Goal: Use online tool/utility: Utilize a website feature to perform a specific function

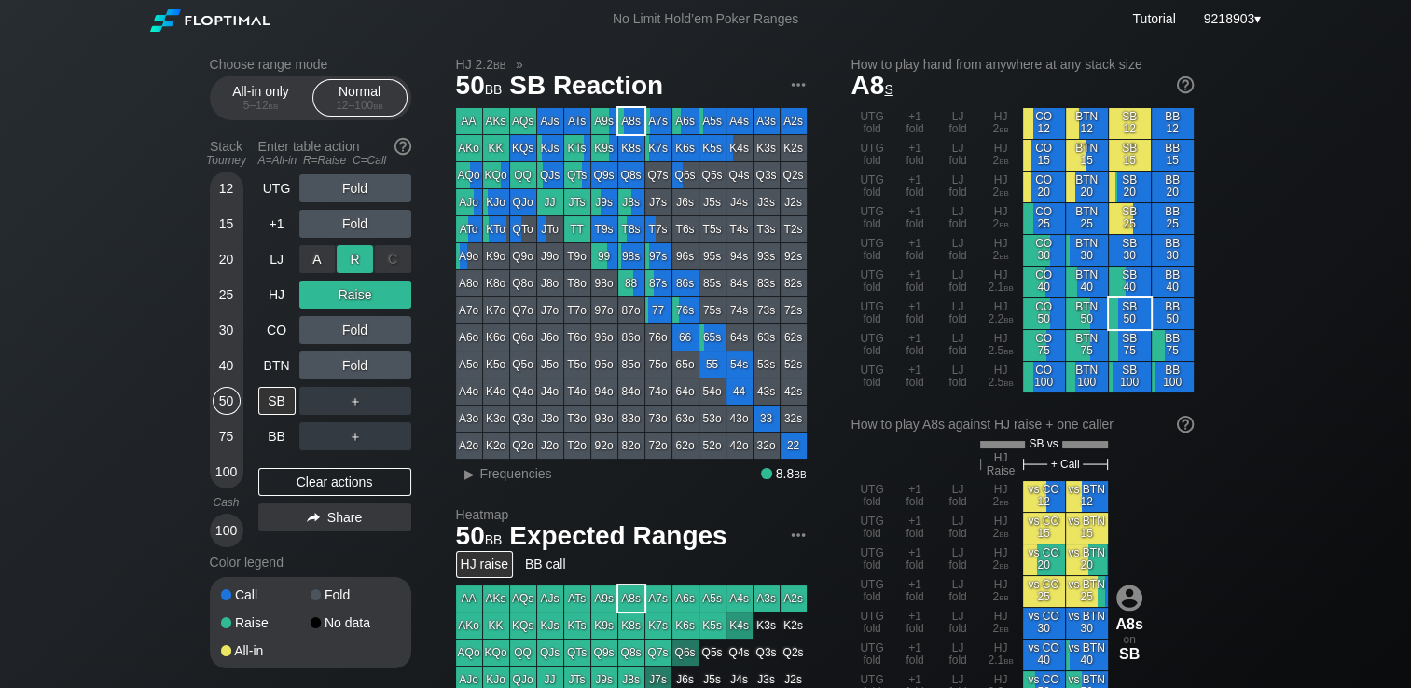
click at [346, 267] on div "R ✕" at bounding box center [355, 259] width 36 height 28
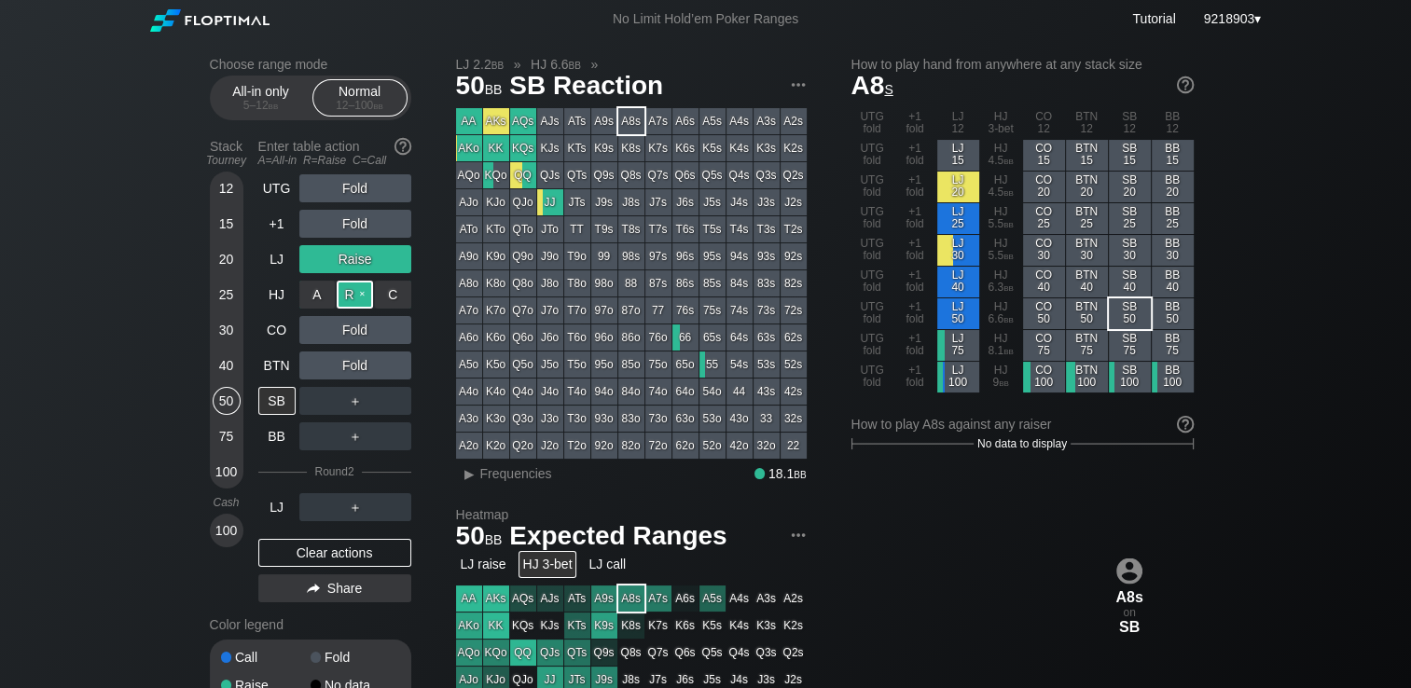
click at [352, 299] on div "R ✕" at bounding box center [355, 295] width 36 height 28
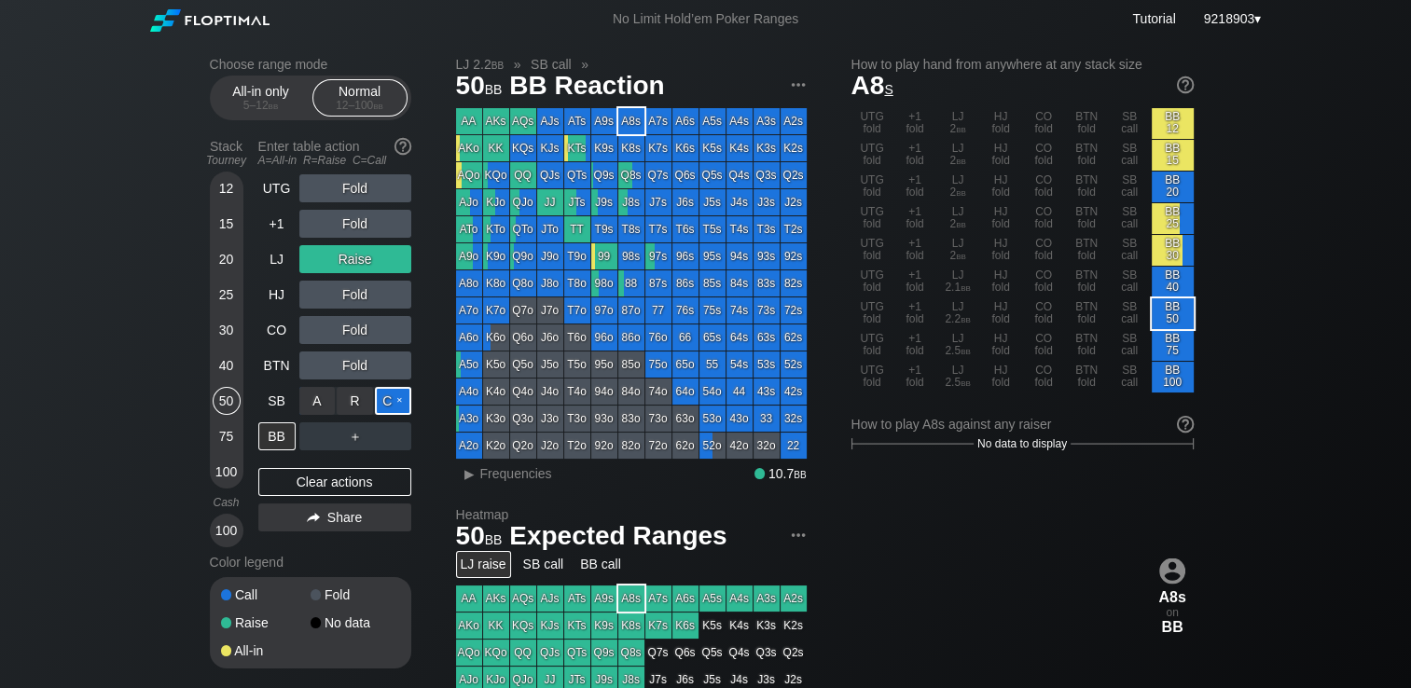
click at [392, 396] on div "C ✕" at bounding box center [393, 401] width 36 height 28
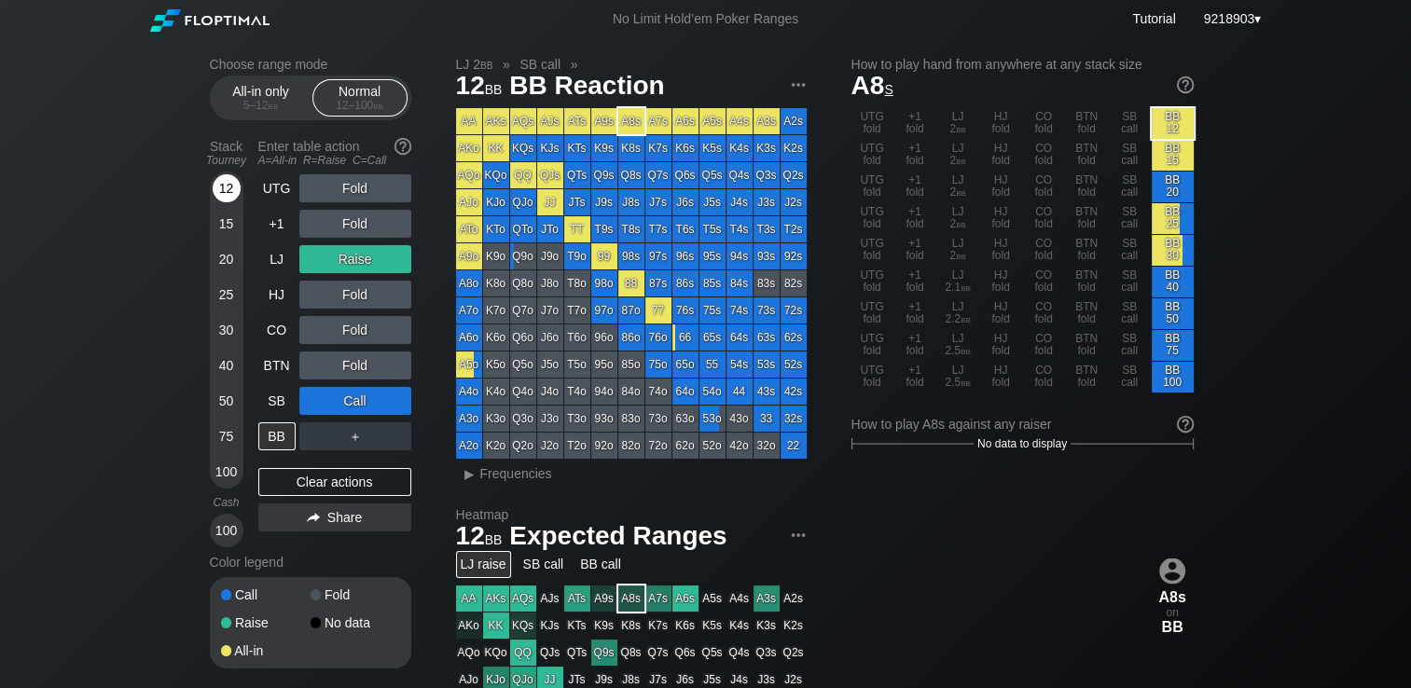
click at [220, 189] on div "12" at bounding box center [227, 188] width 28 height 28
click at [62, 303] on div "Choose range mode All-in only 5 – 12 bb Normal 12 – 100 bb Stack Tourney Enter …" at bounding box center [705, 633] width 1411 height 1191
click at [0, 364] on html "No Limit Hold’em Poker Ranges Tutorial 9218903 ▾ Choose range mode All-in only …" at bounding box center [705, 344] width 1411 height 688
click at [355, 193] on div "A ✕ R ✕ C ✕ Fold" at bounding box center [355, 188] width 112 height 28
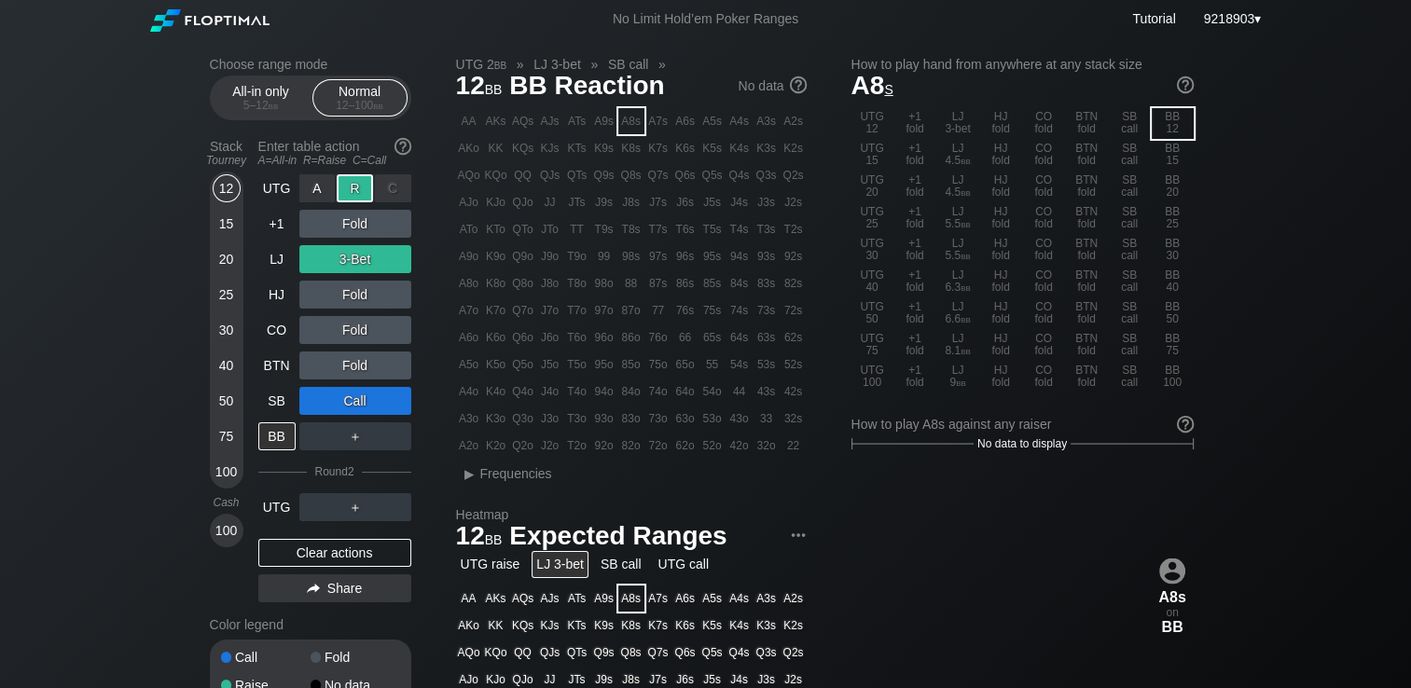
click at [355, 193] on div "R ✕" at bounding box center [355, 188] width 36 height 28
click at [317, 561] on div "Clear actions" at bounding box center [334, 553] width 153 height 28
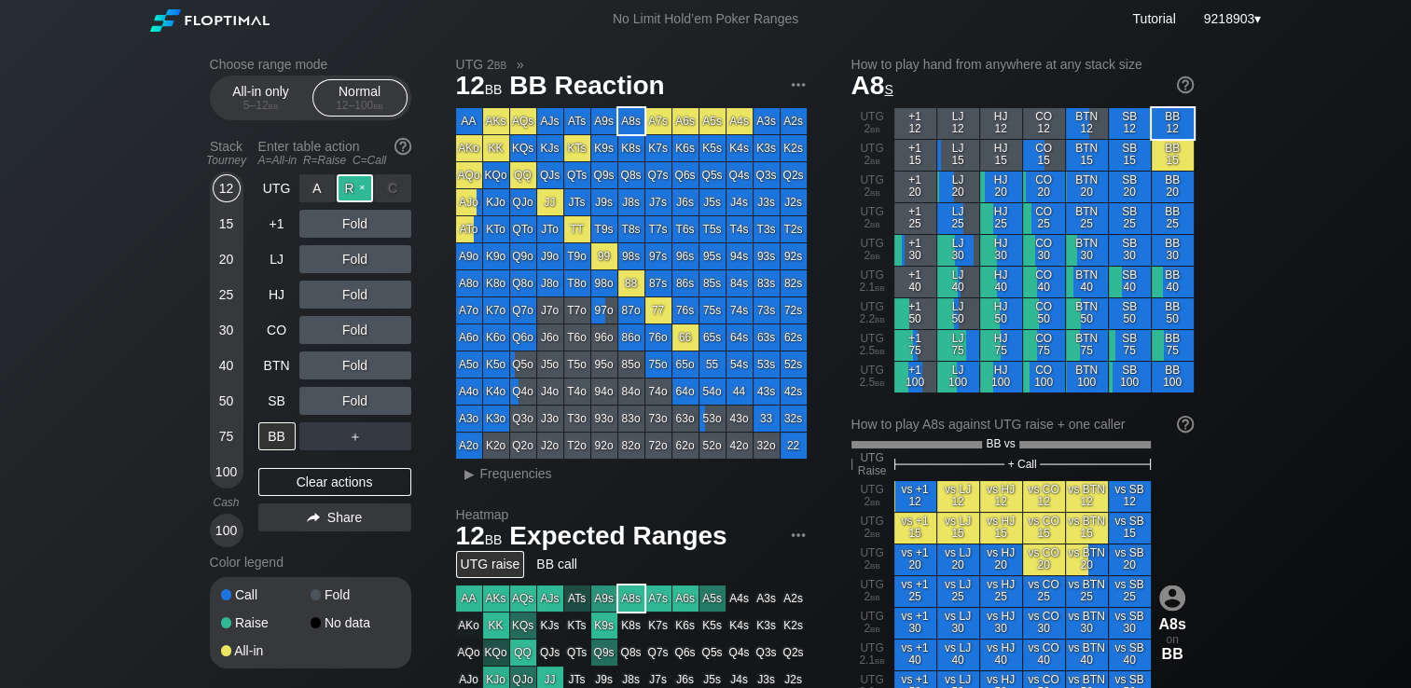
click at [347, 186] on div "R ✕" at bounding box center [355, 188] width 36 height 28
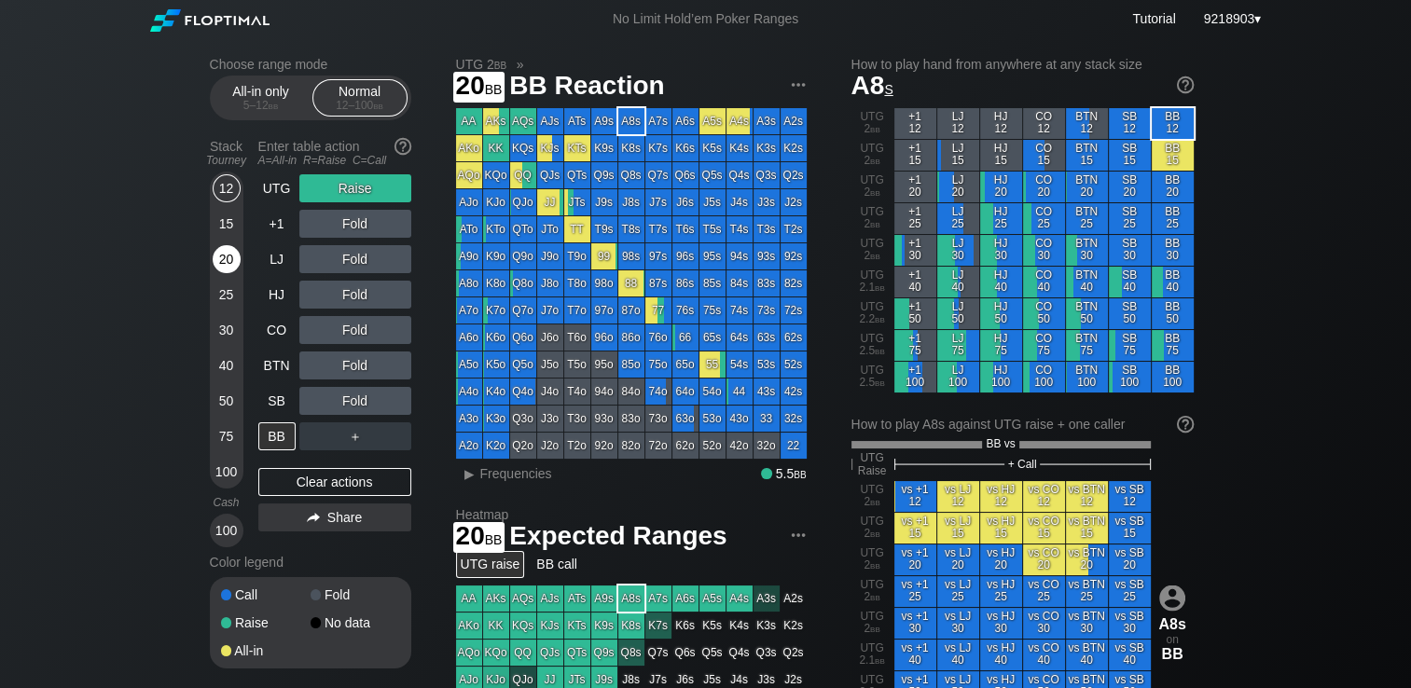
click at [225, 262] on div "20" at bounding box center [227, 259] width 28 height 28
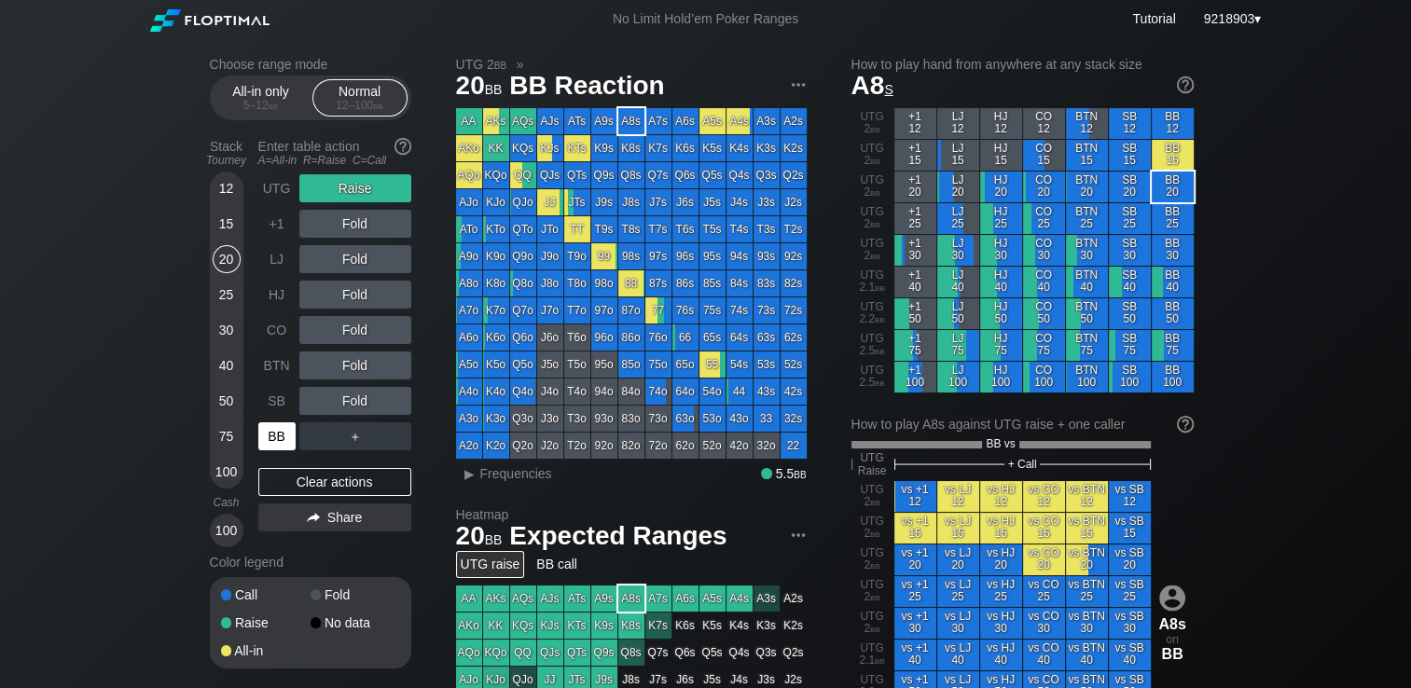
click at [258, 432] on div "BB" at bounding box center [276, 437] width 37 height 28
click at [41, 405] on div "Choose range mode All-in only 5 – 12 bb Normal 12 – 100 bb Stack Tourney Enter …" at bounding box center [705, 647] width 1411 height 1218
click at [272, 229] on div "+1" at bounding box center [276, 224] width 37 height 28
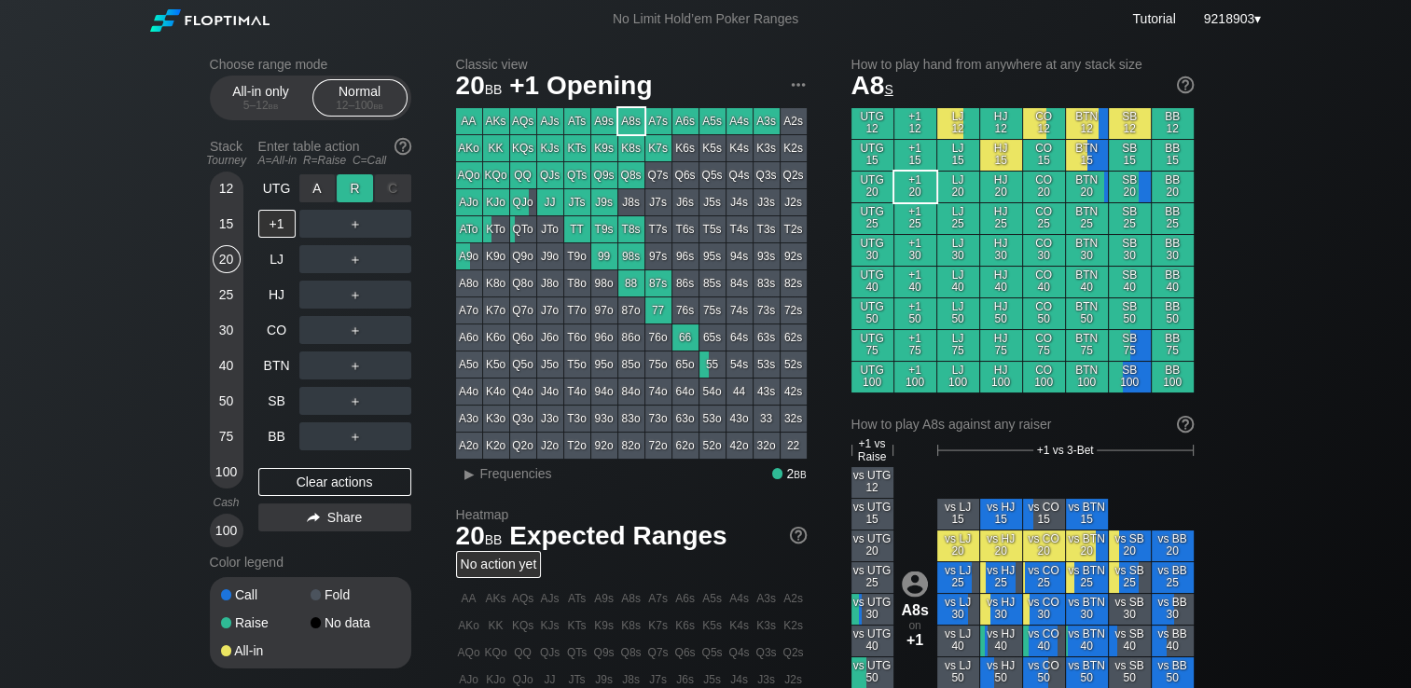
click at [362, 181] on div "R ✕" at bounding box center [355, 188] width 36 height 28
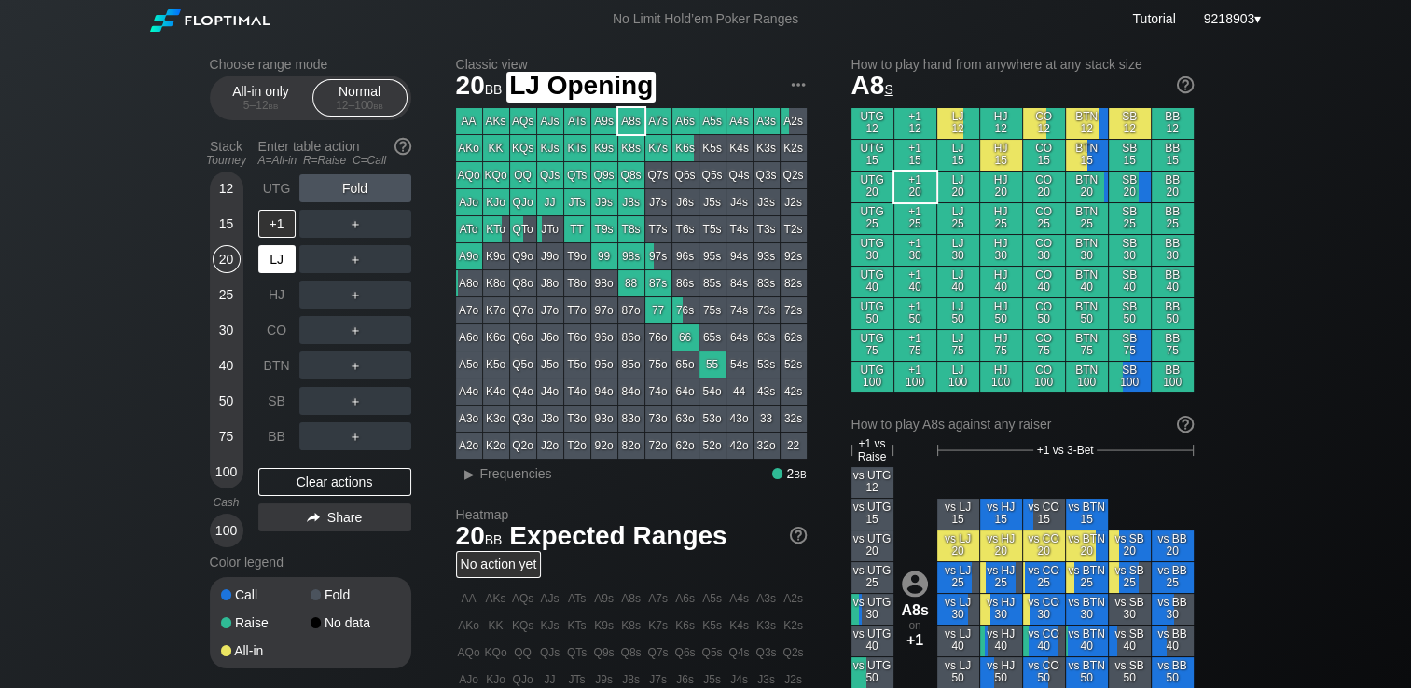
click at [275, 267] on div "LJ" at bounding box center [276, 259] width 37 height 28
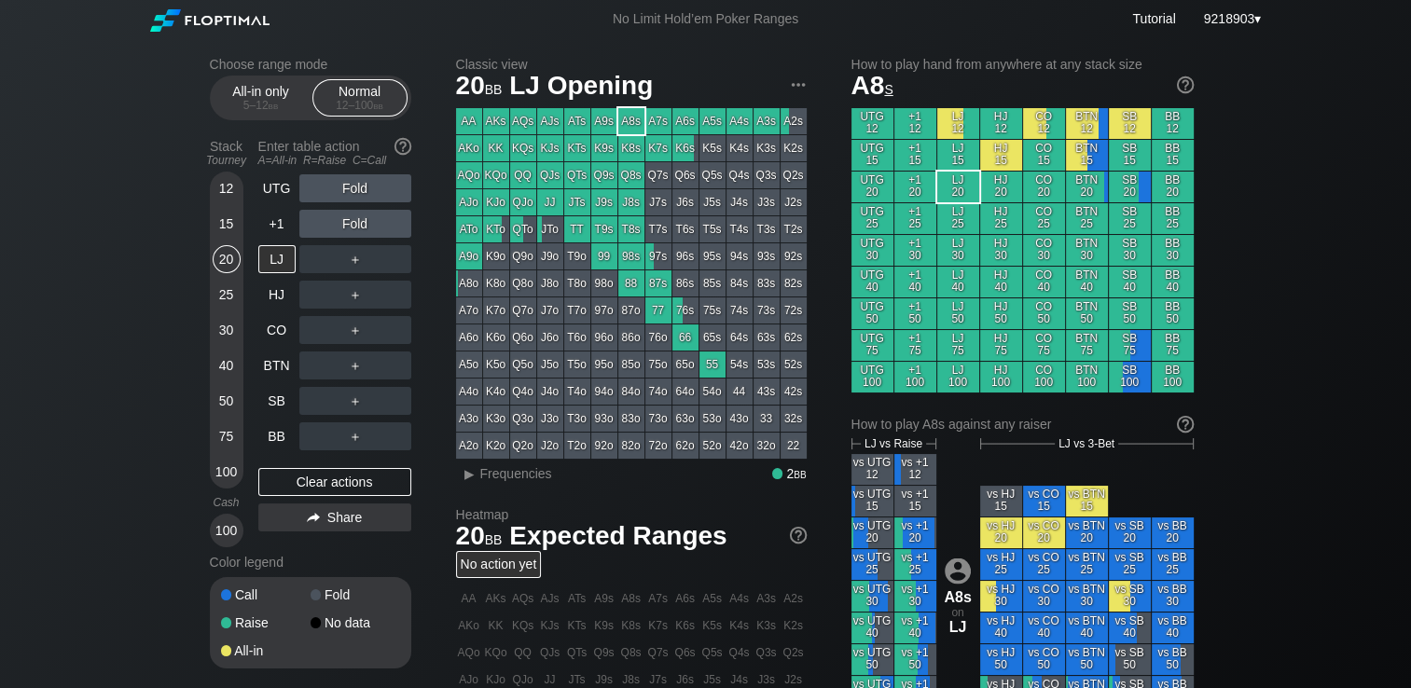
click at [138, 287] on div "Choose range mode All-in only 5 – 12 bb Normal 12 – 100 bb Stack Tourney Enter …" at bounding box center [705, 633] width 1411 height 1191
click at [347, 190] on div "A ✕ R ✕ C ✕ Fold" at bounding box center [355, 188] width 112 height 28
click at [347, 190] on div "R ✕" at bounding box center [355, 188] width 36 height 28
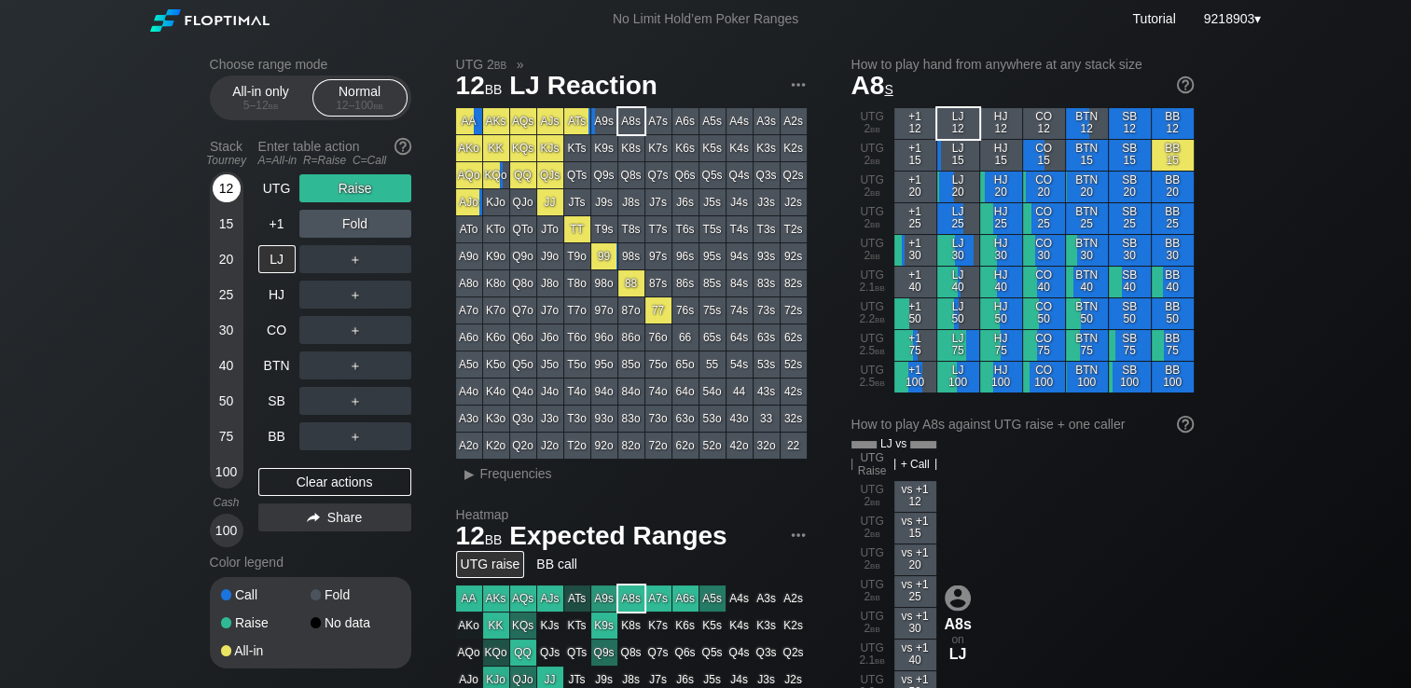
click at [228, 192] on div "12" at bounding box center [227, 188] width 28 height 28
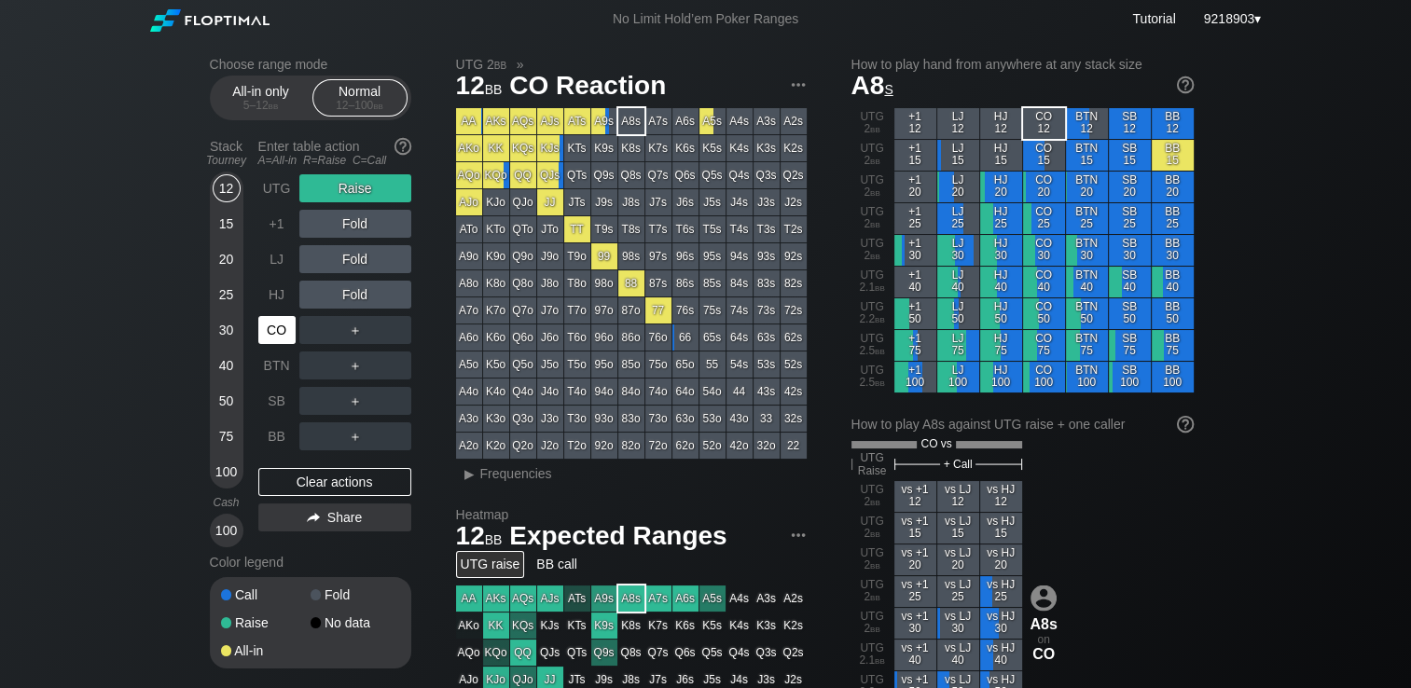
click at [276, 332] on div "CO" at bounding box center [276, 330] width 37 height 28
drag, startPoint x: 16, startPoint y: 399, endPoint x: 0, endPoint y: 403, distance: 16.3
click at [21, 398] on div "Choose range mode All-in only 5 – 12 bb Normal 12 – 100 bb Stack Tourney Enter …" at bounding box center [705, 647] width 1411 height 1218
drag, startPoint x: 357, startPoint y: 181, endPoint x: 346, endPoint y: 187, distance: 12.5
click at [353, 184] on div "A ✕ R ✕ C ✕ Raise" at bounding box center [355, 188] width 112 height 28
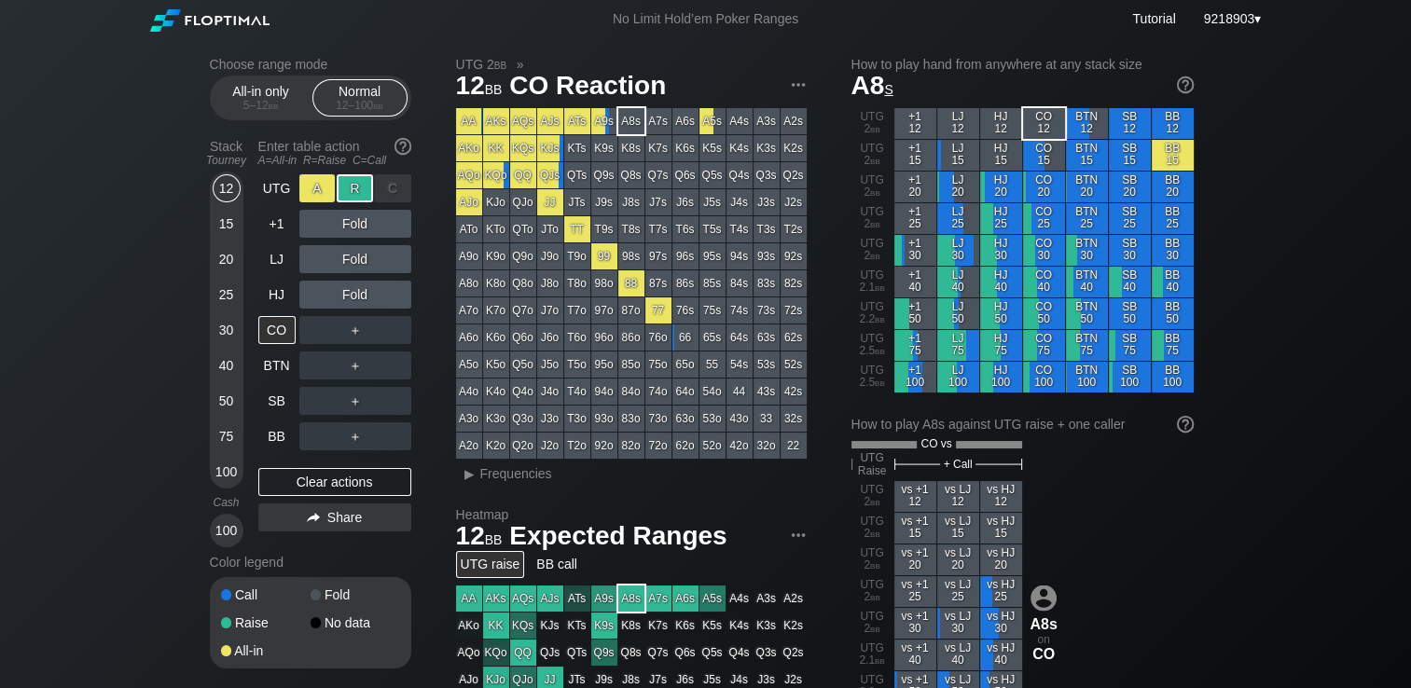
click at [302, 198] on div "A ✕" at bounding box center [317, 188] width 36 height 28
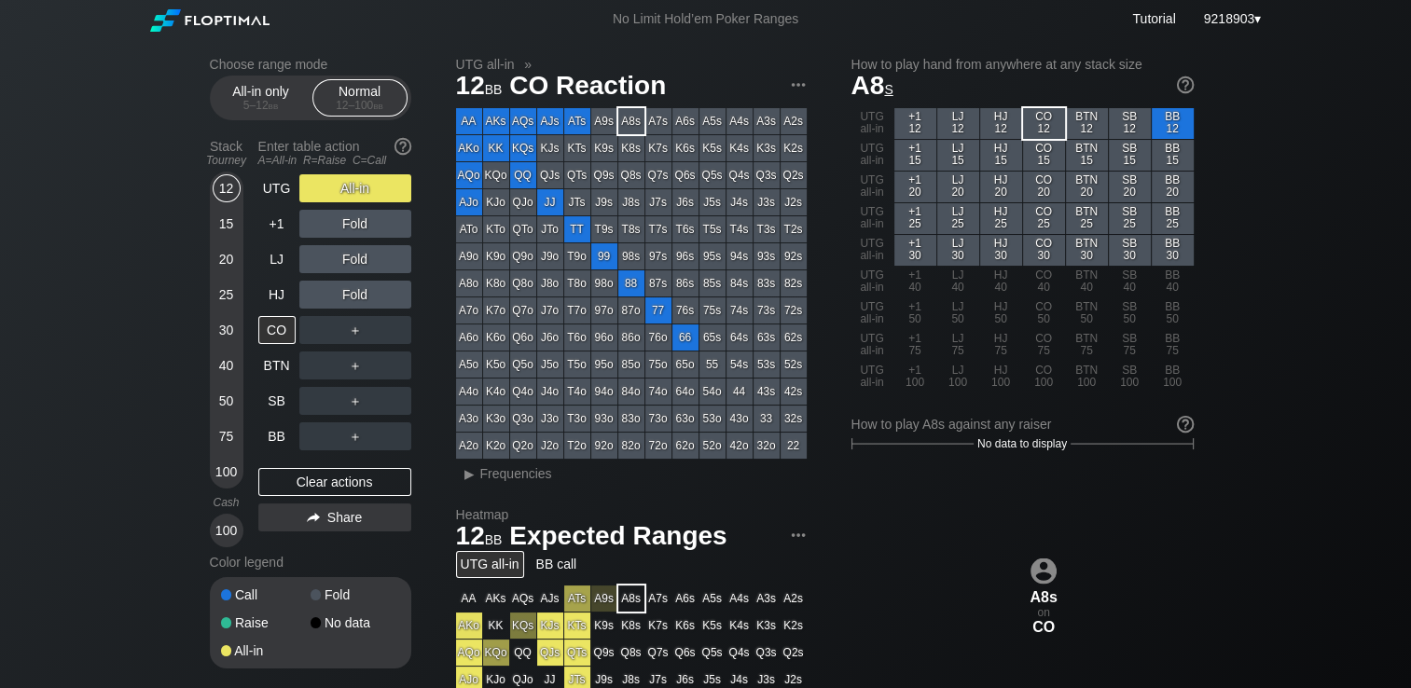
drag, startPoint x: 51, startPoint y: 380, endPoint x: 5, endPoint y: 380, distance: 46.6
click at [49, 380] on div "Choose range mode All-in only 5 – 12 bb Normal 12 – 100 bb Stack Tourney Enter …" at bounding box center [705, 633] width 1411 height 1191
